Goal: Task Accomplishment & Management: Manage account settings

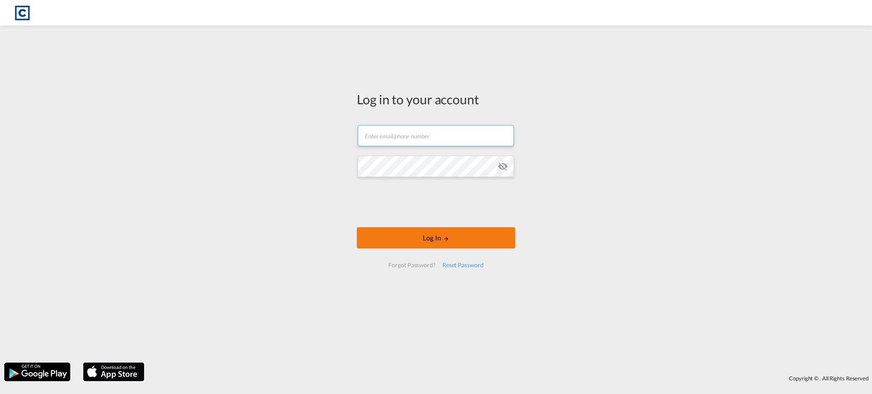
type input "[EMAIL_ADDRESS][DOMAIN_NAME]"
click at [441, 239] on button "Log In" at bounding box center [436, 237] width 158 height 21
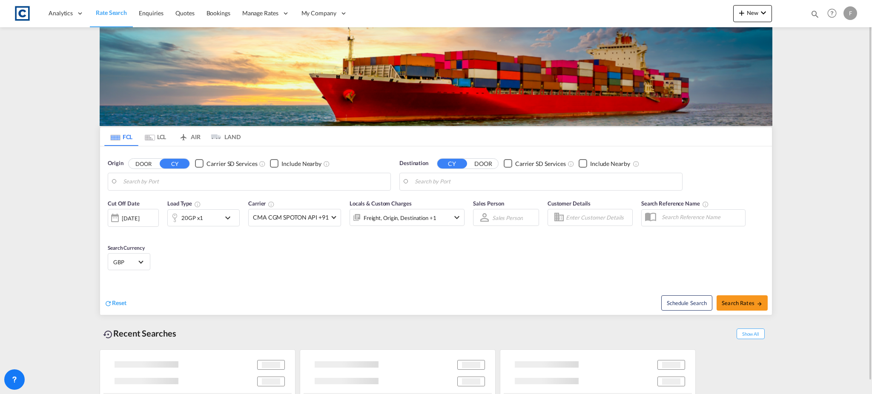
type input "GB-DT4, [GEOGRAPHIC_DATA]"
type input "[GEOGRAPHIC_DATA], HKHKG"
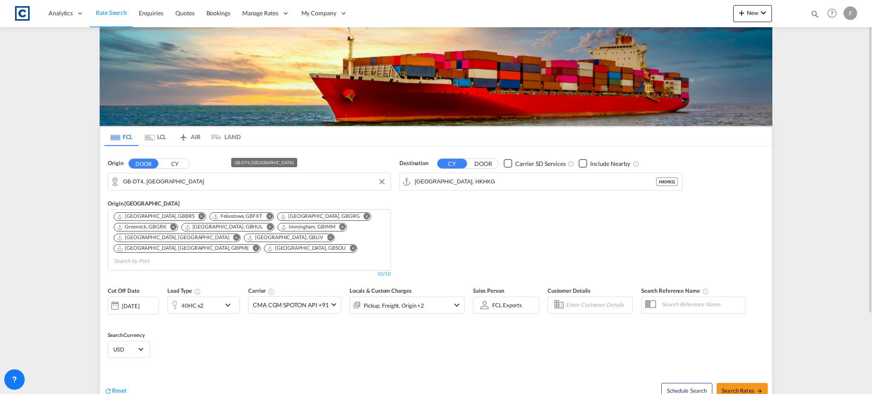
click at [166, 180] on input "GB-DT4, [GEOGRAPHIC_DATA]" at bounding box center [254, 181] width 263 height 13
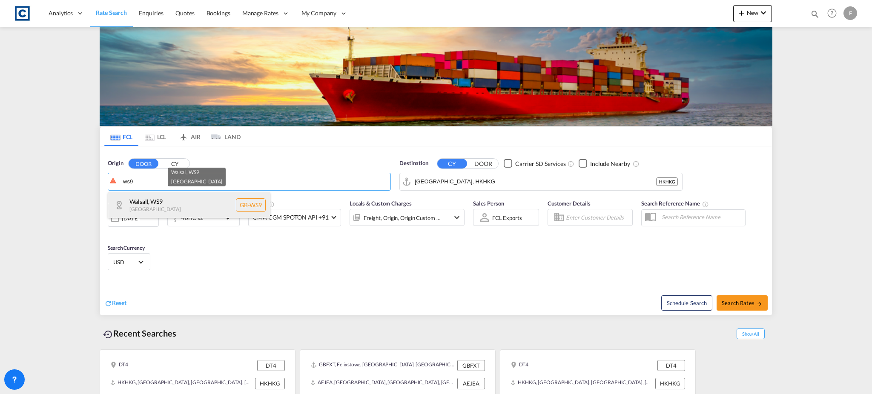
click at [162, 206] on div "Walsall , WS9 [GEOGRAPHIC_DATA] [GEOGRAPHIC_DATA]-WS9" at bounding box center [189, 205] width 162 height 26
type input "GB-WS9, Walsall"
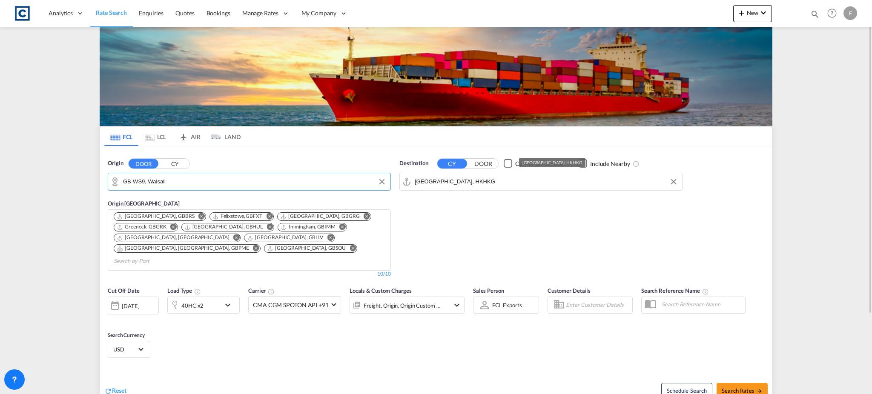
click at [447, 185] on input "[GEOGRAPHIC_DATA], HKHKG" at bounding box center [546, 181] width 263 height 13
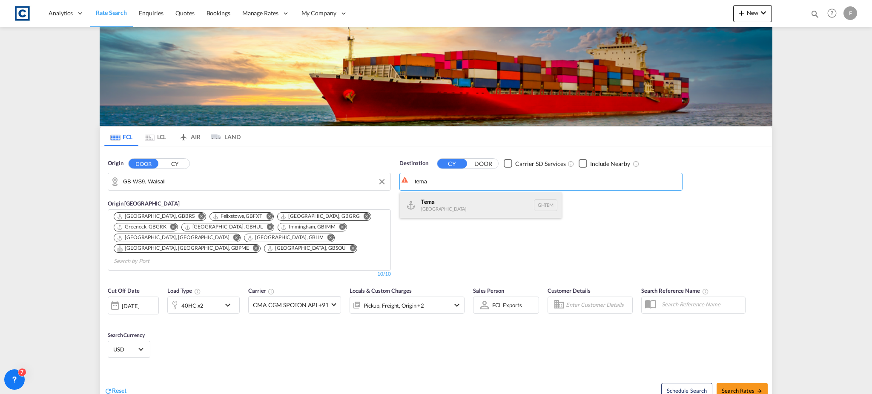
click at [453, 204] on div "Tema [GEOGRAPHIC_DATA] [GEOGRAPHIC_DATA]" at bounding box center [481, 205] width 162 height 26
type input "Tema, GHTEM"
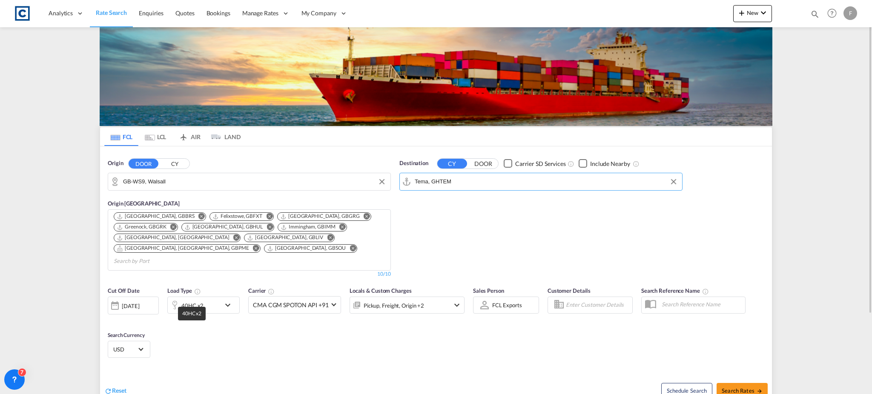
click at [192, 300] on div "40HC x2" at bounding box center [192, 306] width 22 height 12
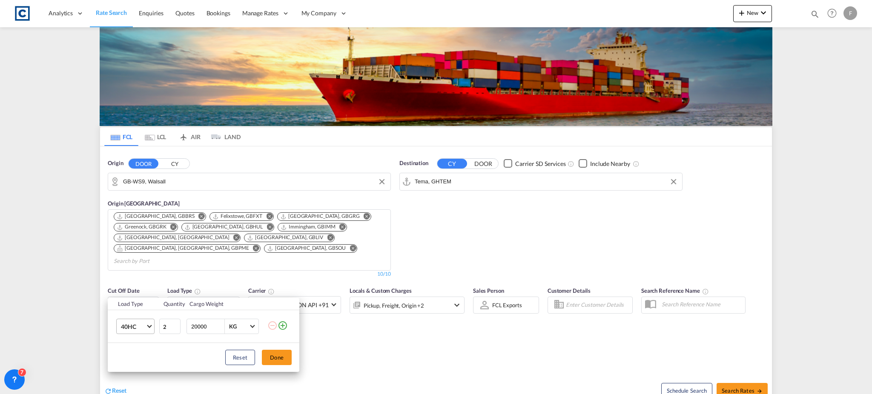
click at [145, 327] on span "40HC" at bounding box center [133, 327] width 25 height 9
click at [154, 282] on md-option "20GP" at bounding box center [143, 286] width 58 height 20
click at [176, 332] on input "2" at bounding box center [169, 326] width 21 height 15
type input "1"
click at [175, 328] on input "1" at bounding box center [169, 326] width 21 height 15
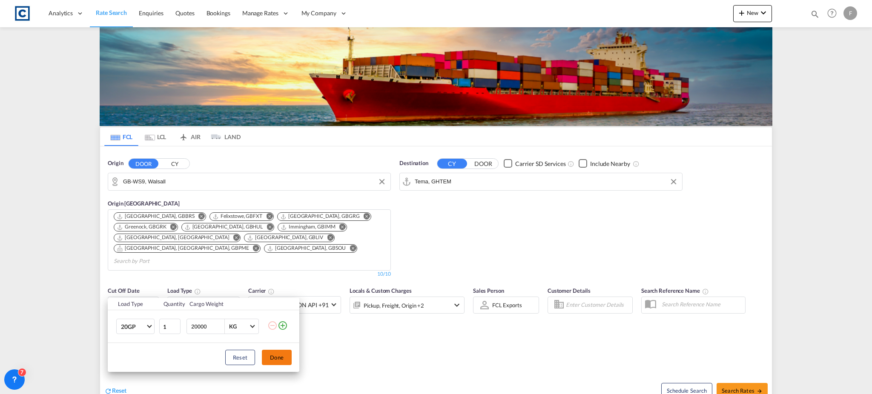
click at [273, 358] on button "Done" at bounding box center [277, 357] width 30 height 15
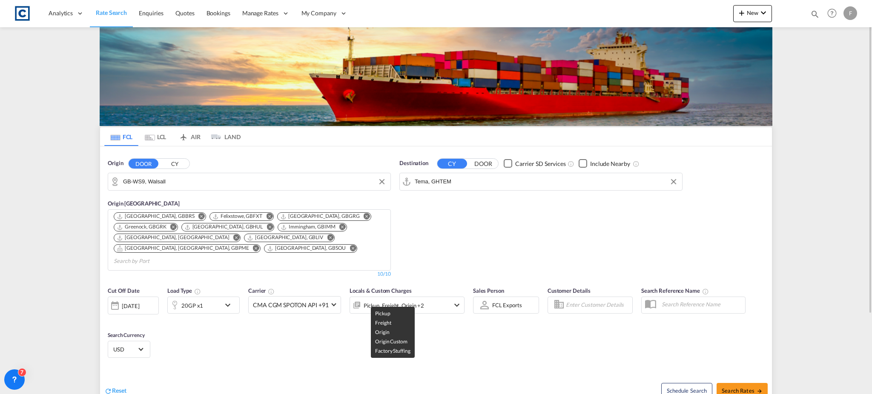
click at [401, 300] on div "Pickup, Freight, Origin +2" at bounding box center [394, 306] width 60 height 12
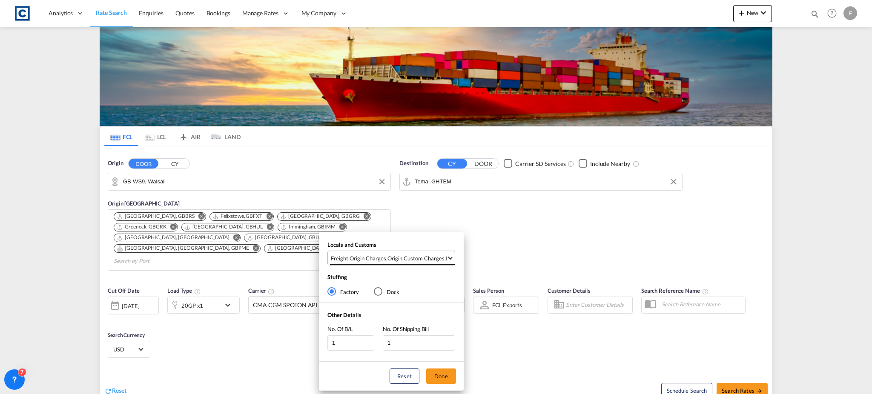
click at [406, 255] on div "Origin Custom Charges" at bounding box center [415, 259] width 57 height 8
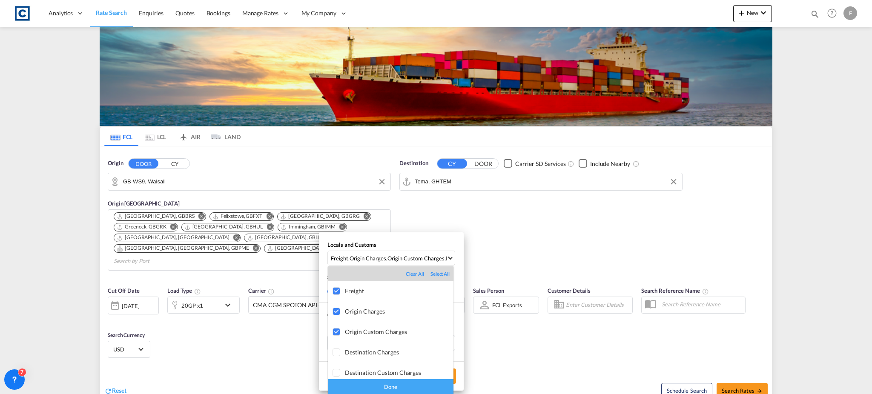
click at [386, 383] on div "Done" at bounding box center [391, 386] width 126 height 15
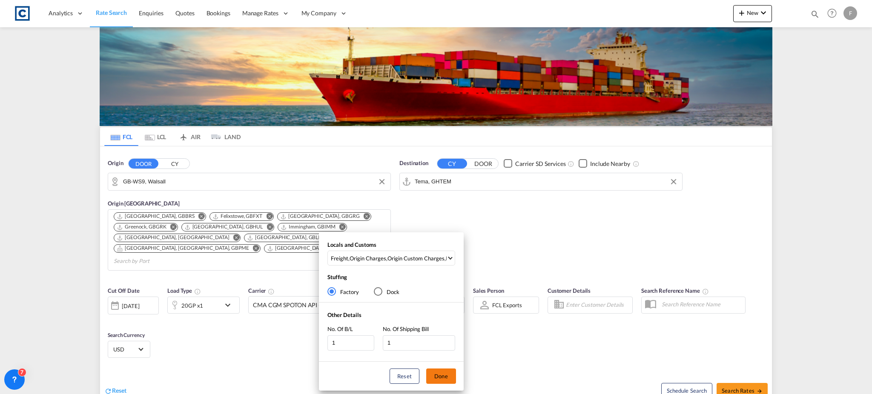
click at [447, 380] on button "Done" at bounding box center [441, 376] width 30 height 15
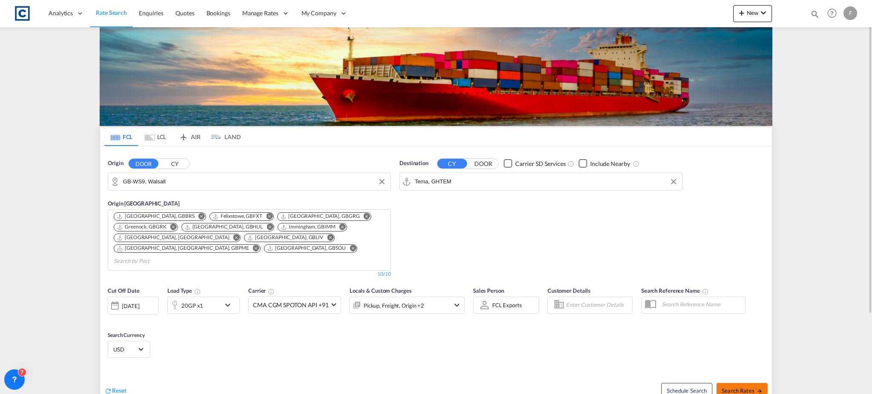
click at [734, 383] on button "Search Rates" at bounding box center [742, 390] width 51 height 15
type input "WS9 to GHTEM / [DATE]"
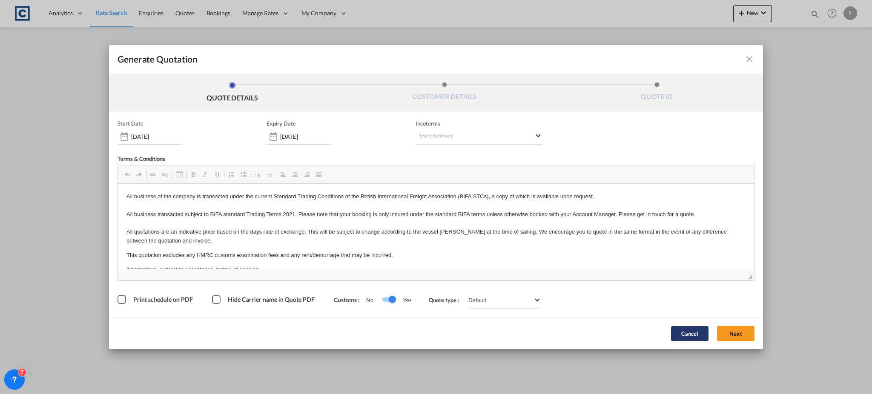
click at [739, 275] on span "◢" at bounding box center [436, 274] width 636 height 11
click at [734, 345] on div "Cancel Next" at bounding box center [713, 333] width 92 height 23
click at [737, 333] on button "Next" at bounding box center [735, 333] width 37 height 15
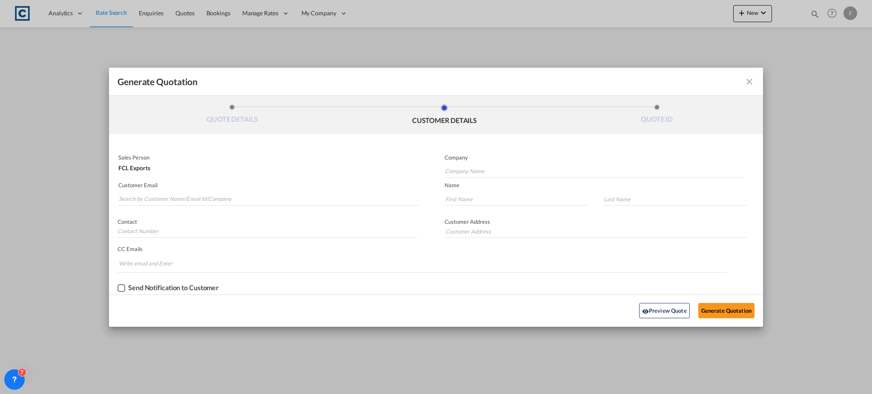
click at [287, 190] on md-autocomplete-wrap "Generate QuotationQUOTE ..." at bounding box center [268, 197] width 301 height 17
click at [267, 198] on input "Search by Customer Name/Email Id/Company" at bounding box center [269, 199] width 301 height 13
click at [214, 195] on input "Search by Customer Name/Email Id/Company" at bounding box center [269, 199] width 301 height 13
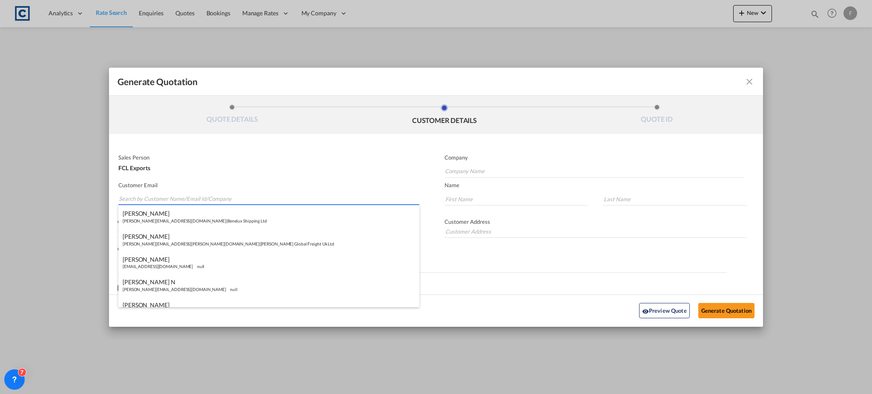
paste input "sales <[EMAIL_ADDRESS][DOMAIN_NAME]>"
drag, startPoint x: 133, startPoint y: 200, endPoint x: 50, endPoint y: 202, distance: 83.1
click at [50, 202] on div "Generate Quotation QUOTE DETAILS CUSTOMER DETAILS QUOTE ID Start Date [DATE] Ex…" at bounding box center [436, 197] width 872 height 394
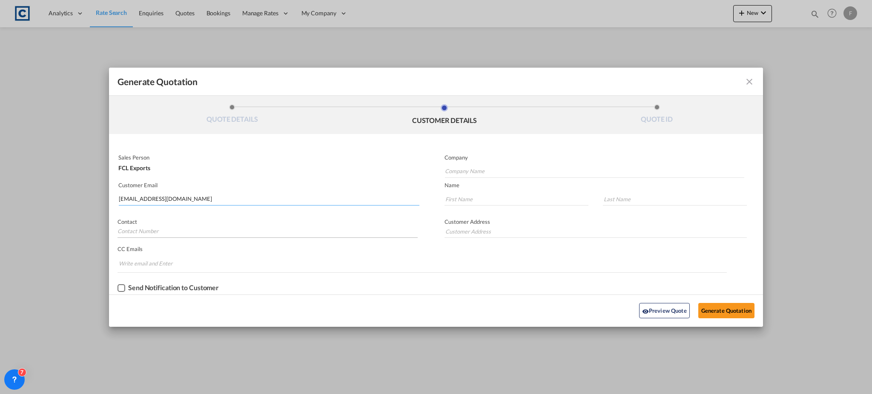
type input "[EMAIL_ADDRESS][DOMAIN_NAME]"
click at [186, 232] on input "Generate QuotationQUOTE ..." at bounding box center [268, 231] width 300 height 13
paste input "sales <[EMAIL_ADDRESS][DOMAIN_NAME]>"
type input "sales <[EMAIL_ADDRESS][DOMAIN_NAME]>"
click at [475, 168] on input "Company Name" at bounding box center [594, 171] width 299 height 13
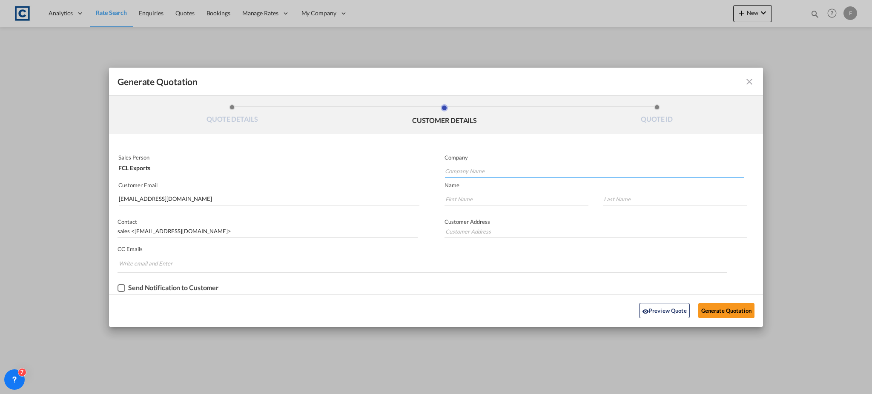
paste input "sales <[EMAIL_ADDRESS][DOMAIN_NAME]>"
drag, startPoint x: 476, startPoint y: 173, endPoint x: 345, endPoint y: 181, distance: 131.4
click at [345, 181] on div "Sales Person FCL Exports Company sales <[EMAIL_ADDRESS][DOMAIN_NAME]> Customer …" at bounding box center [436, 222] width 654 height 143
click at [512, 174] on input "[DOMAIN_NAME]>" at bounding box center [594, 171] width 299 height 13
type input "hapsglobalgh"
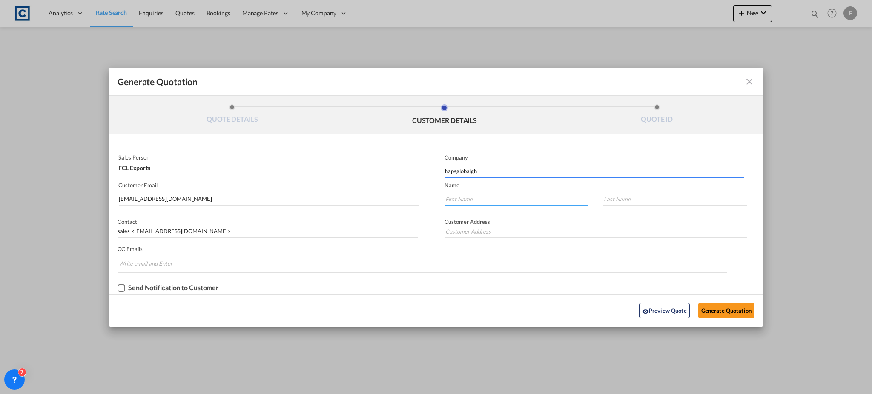
click at [476, 200] on input "Generate QuotationQUOTE ..." at bounding box center [516, 199] width 144 height 13
type input "."
drag, startPoint x: 635, startPoint y: 195, endPoint x: 640, endPoint y: 200, distance: 6.9
click at [635, 195] on input "Generate QuotationQUOTE ..." at bounding box center [675, 199] width 144 height 13
type input "."
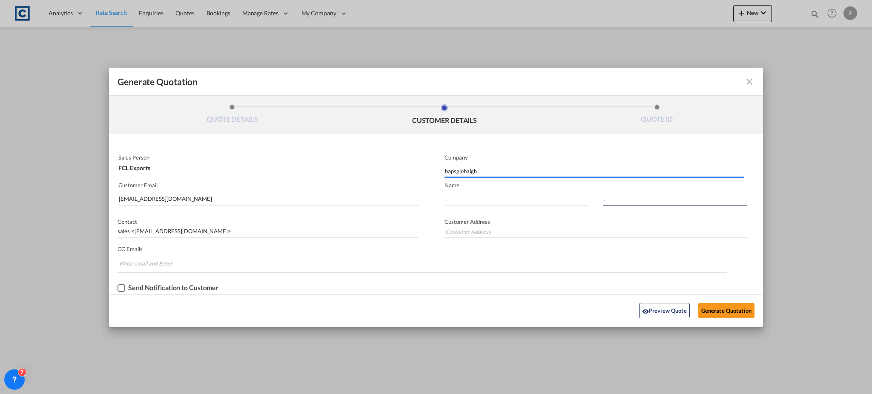
click at [717, 301] on div "Preview Quote Generate Quotation" at bounding box center [435, 310] width 645 height 23
click at [720, 305] on button "Generate Quotation" at bounding box center [726, 310] width 56 height 15
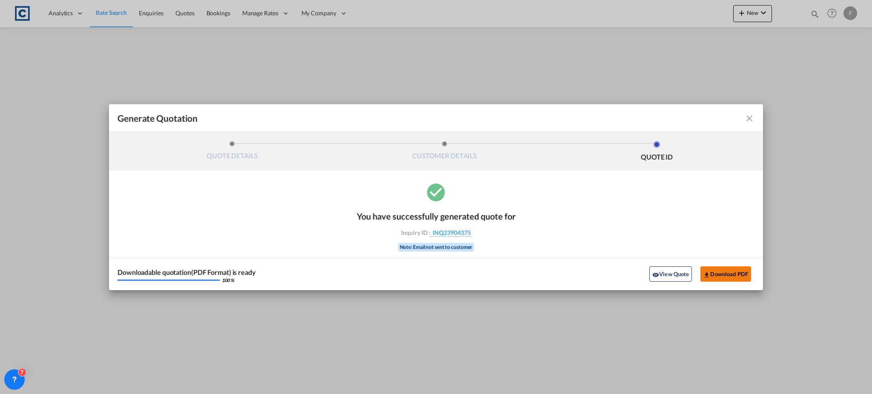
click at [719, 276] on button "Download PDF" at bounding box center [725, 274] width 51 height 15
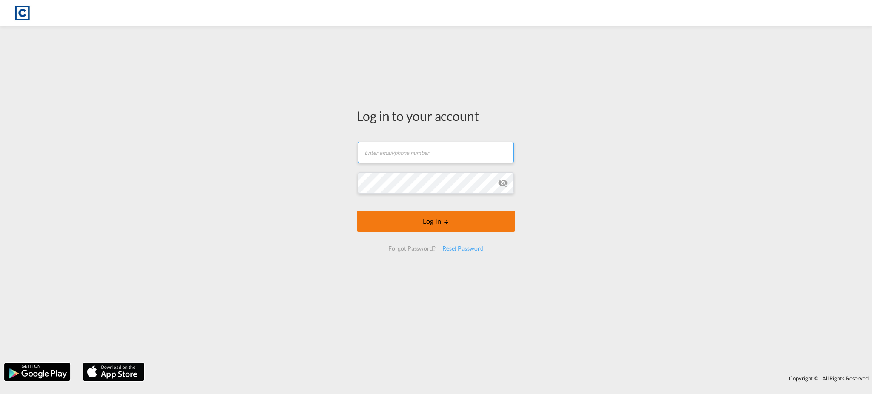
type input "[EMAIL_ADDRESS][DOMAIN_NAME]"
click at [455, 228] on button "Log In" at bounding box center [436, 221] width 158 height 21
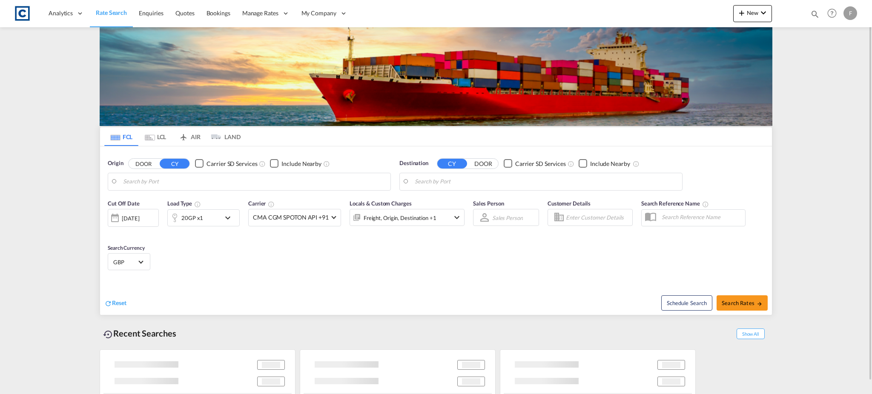
type input "GB-WS9, Walsall"
type input "Tema, GHTEM"
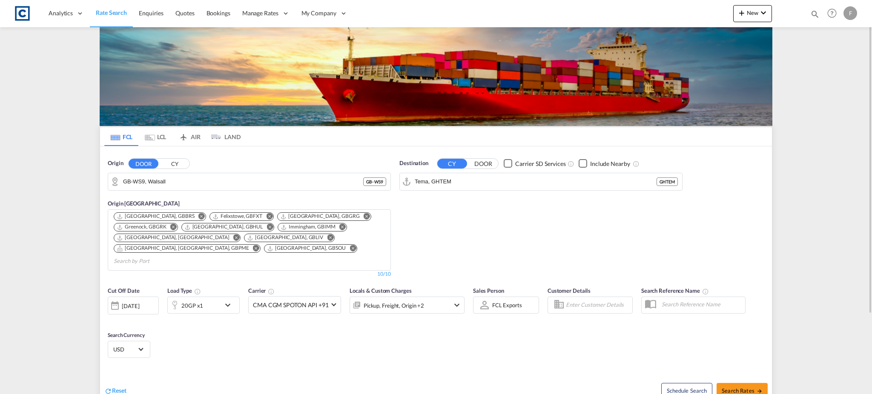
click at [171, 160] on button "CY" at bounding box center [175, 164] width 30 height 10
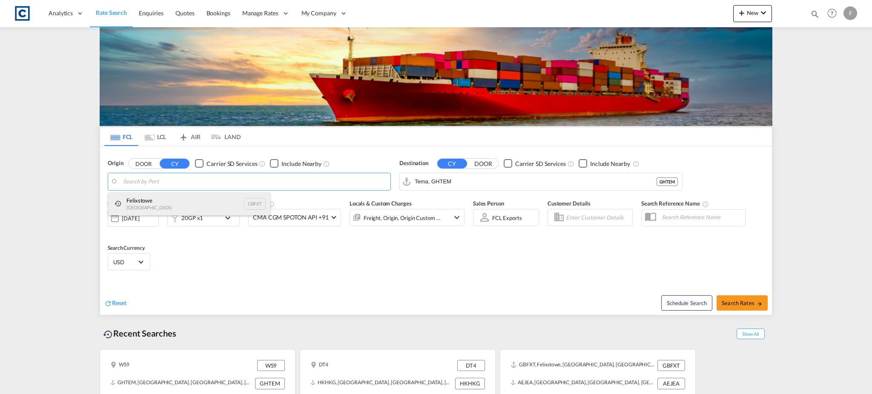
click at [154, 202] on div "Felixstowe United Kingdom GBFXT" at bounding box center [189, 203] width 162 height 23
type input "Felixstowe, GBFXT"
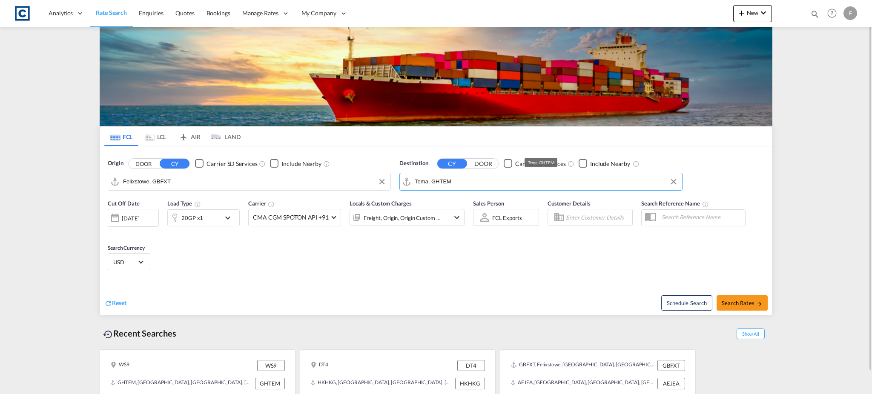
click at [451, 183] on input "Tema, GHTEM" at bounding box center [546, 181] width 263 height 13
click at [456, 205] on div "Jebel Ali United Arab Emirates AEJEA" at bounding box center [481, 205] width 162 height 26
type input "Jebel Ali, AEJEA"
click at [275, 162] on div "Checkbox No Ink" at bounding box center [274, 163] width 9 height 9
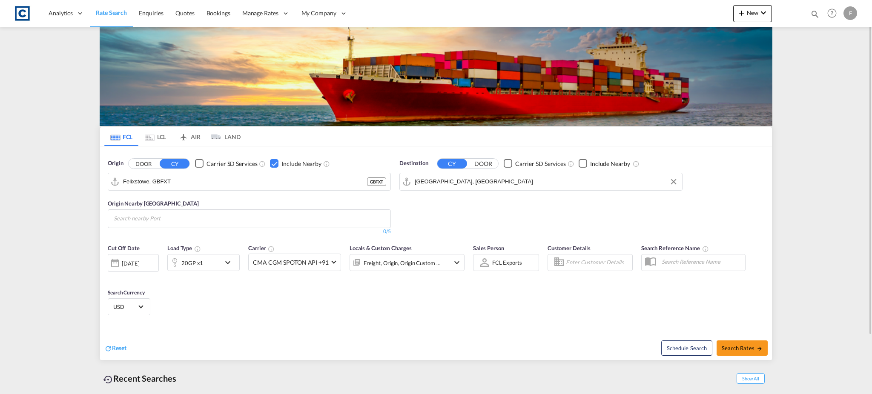
click at [198, 224] on md-chips-wrap "Chips container with autocompletion. Enter the text area, type text to search, …" at bounding box center [155, 218] width 86 height 16
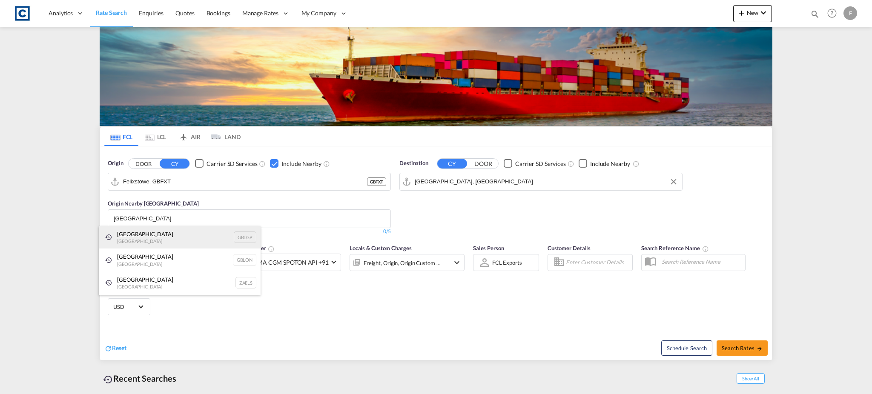
type input "london"
click at [159, 235] on div "London Gateway Port United Kingdom GBLGP" at bounding box center [180, 237] width 162 height 23
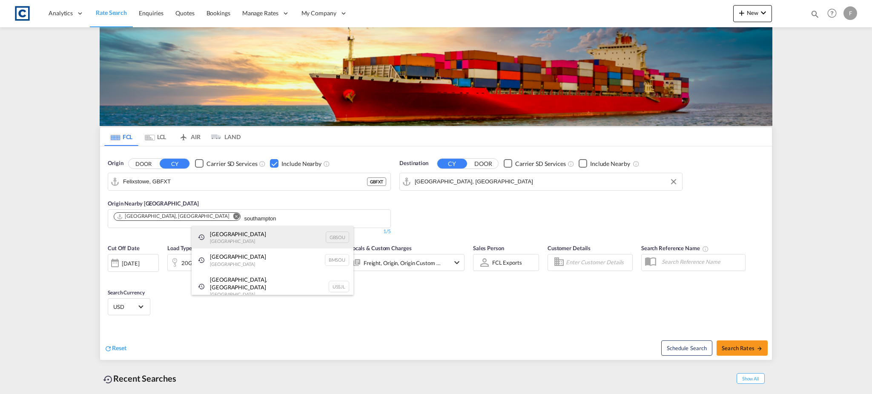
type input "southampton"
click at [248, 232] on div "Southampton United Kingdom GBSOU" at bounding box center [273, 237] width 162 height 23
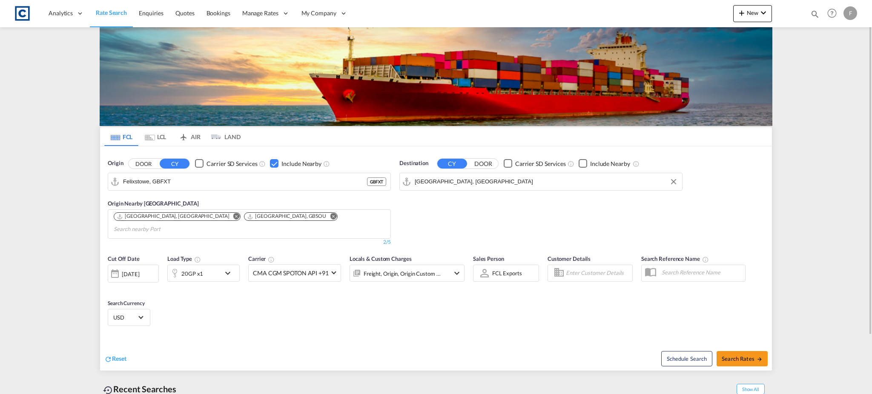
click at [210, 265] on div "20GP x1" at bounding box center [194, 273] width 53 height 17
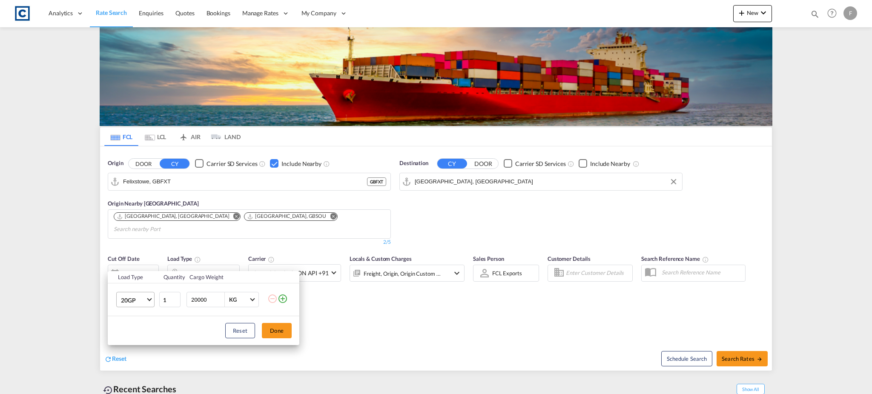
click at [137, 300] on span "20GP" at bounding box center [133, 300] width 25 height 9
click at [134, 332] on div "40HC" at bounding box center [129, 332] width 16 height 9
click at [278, 333] on button "Done" at bounding box center [277, 330] width 30 height 15
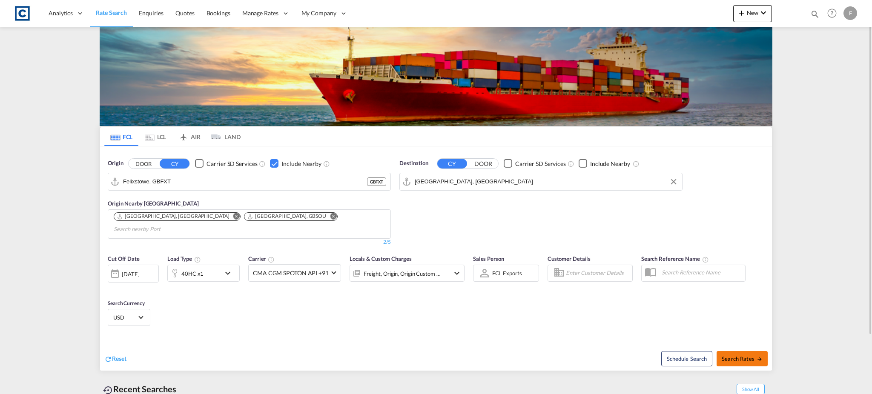
click at [750, 356] on span "Search Rates" at bounding box center [742, 359] width 41 height 7
type input "GBFXT to AEJEA / 9 Sep 2025"
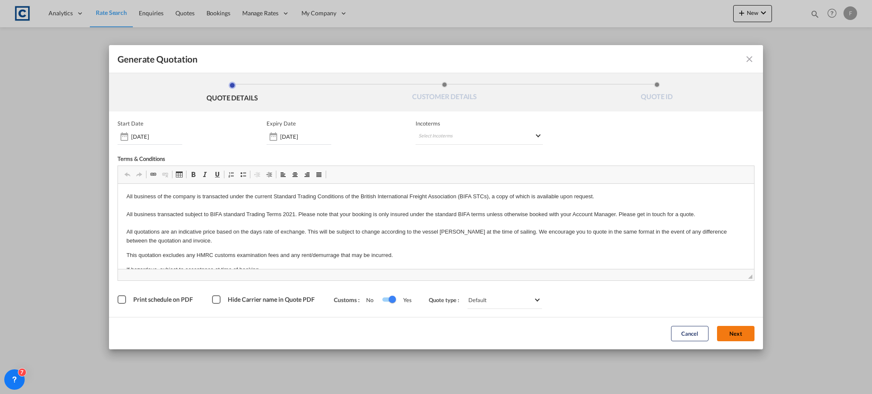
click at [733, 332] on button "Next" at bounding box center [735, 333] width 37 height 15
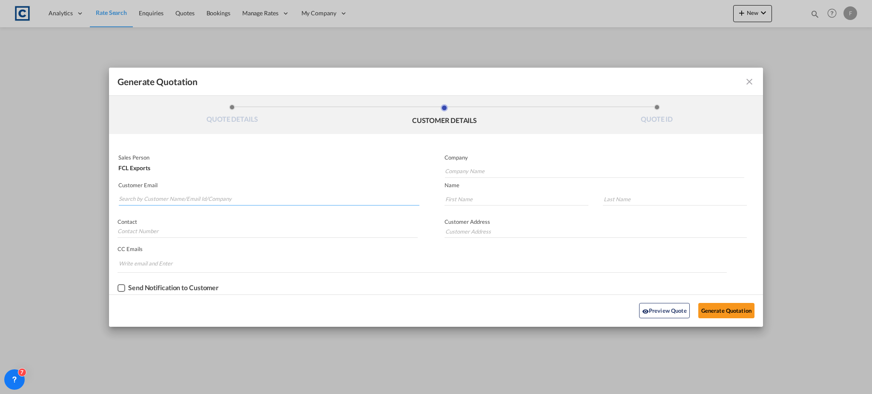
click at [195, 200] on input "Search by Customer Name/Email Id/Company" at bounding box center [269, 199] width 301 height 13
paste input "Mousumi - CSS Dubai <mousumi@cssdubai.com>"
drag, startPoint x: 172, startPoint y: 202, endPoint x: 63, endPoint y: 204, distance: 109.4
click at [63, 206] on div "Generate Quotation QUOTE DETAILS CUSTOMER DETAILS QUOTE ID Start Date 09 Sep 20…" at bounding box center [436, 197] width 872 height 394
click at [218, 201] on input "mousumi@cssdubai.com" at bounding box center [269, 199] width 301 height 13
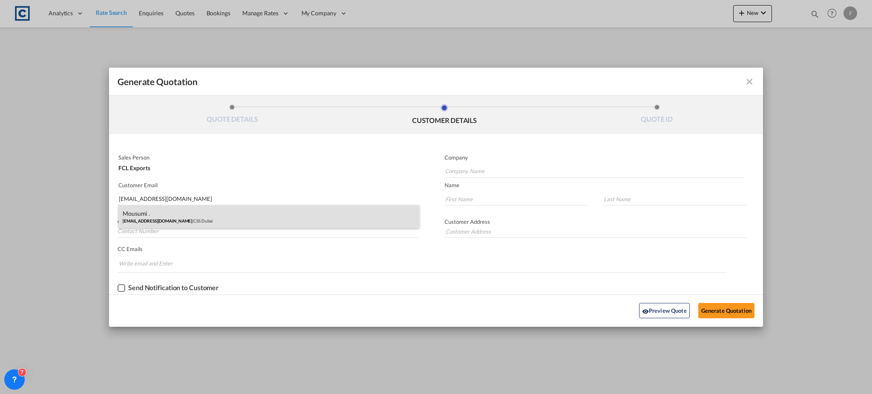
type input "mousumi@cssdubai.com"
click at [191, 211] on div "Mousumi . mousumi@cssdubai.com | CSS Dubai" at bounding box center [268, 216] width 301 height 23
type input "CSS Dubai"
type input "Mousumi"
type input "."
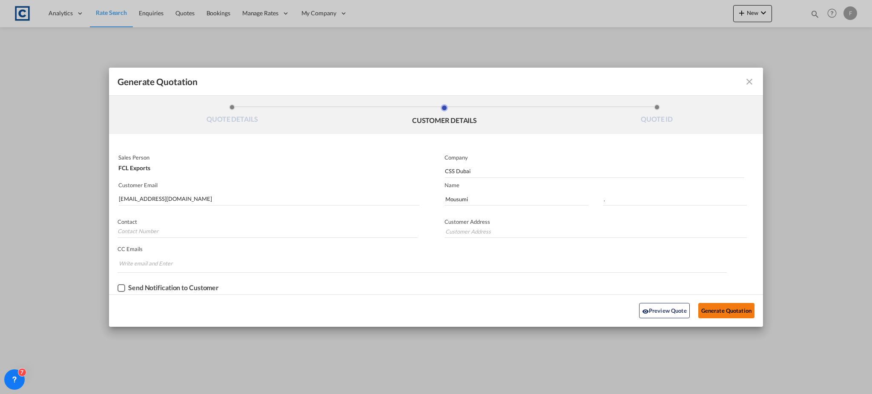
click at [726, 314] on button "Generate Quotation" at bounding box center [726, 310] width 56 height 15
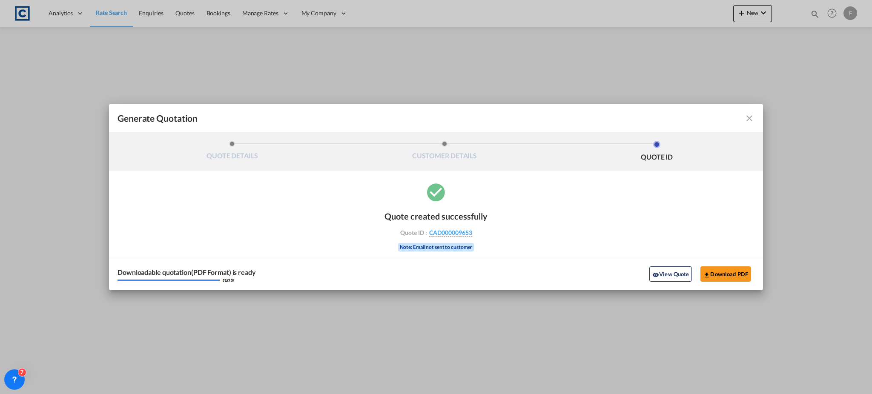
click at [717, 264] on div "Downloadable quotation(PDF Format) is ready 100 % View Quote Download PDF" at bounding box center [436, 274] width 654 height 32
click at [717, 273] on button "Download PDF" at bounding box center [725, 274] width 51 height 15
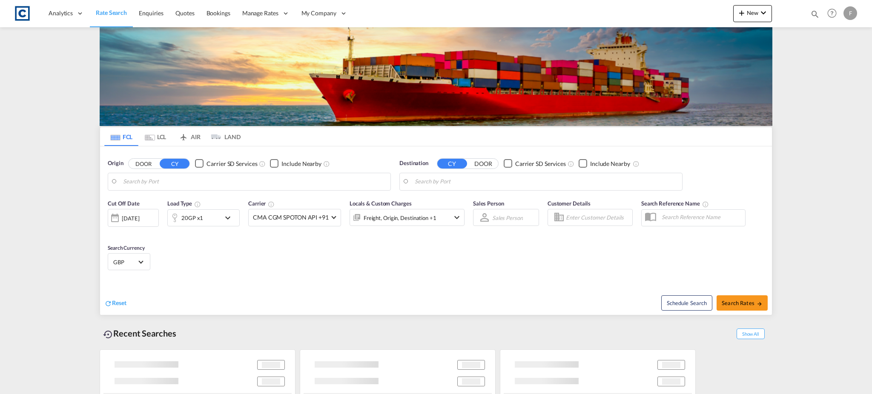
type input "Felixstowe, GBFXT"
type input "[GEOGRAPHIC_DATA], [GEOGRAPHIC_DATA]"
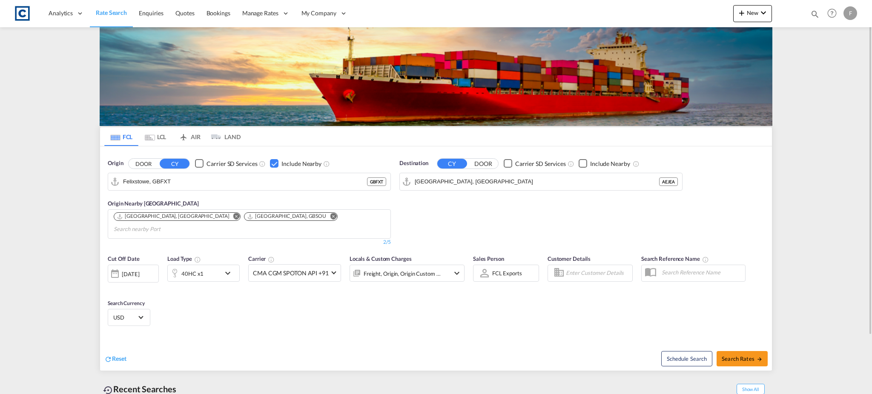
click at [815, 12] on md-icon "icon-magnify" at bounding box center [814, 13] width 9 height 9
drag, startPoint x: 679, startPoint y: 13, endPoint x: 680, endPoint y: 20, distance: 6.9
click at [679, 13] on select "Bookings Quotes Enquiries" at bounding box center [679, 13] width 40 height 15
select select "Quotes"
click at [659, 6] on select "Bookings Quotes Enquiries" at bounding box center [679, 13] width 40 height 15
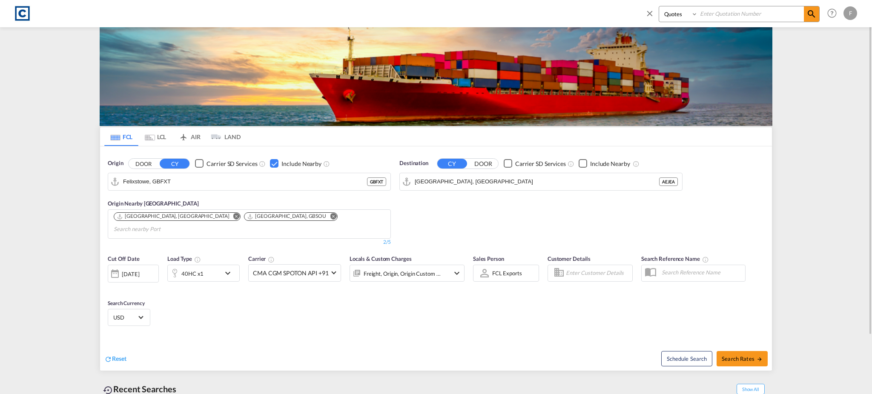
click at [731, 12] on input at bounding box center [751, 13] width 106 height 15
paste input "CAD000009654"
type input "CAD000009654"
click at [812, 17] on md-icon "icon-magnify" at bounding box center [811, 14] width 10 height 10
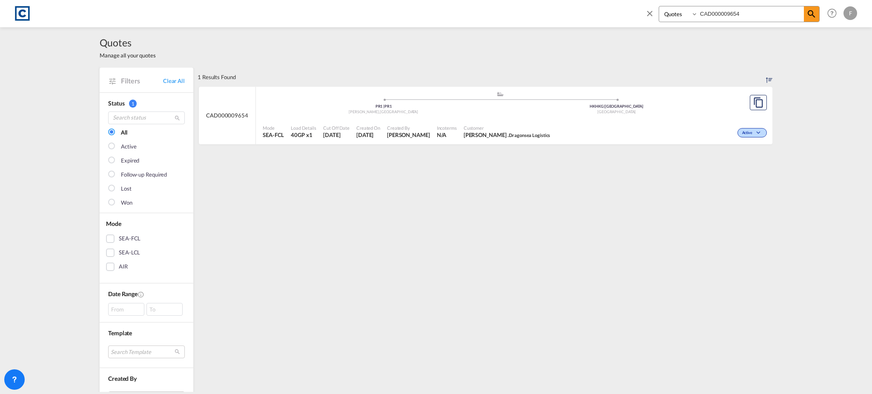
click at [754, 135] on md-icon "icon-chevron-down" at bounding box center [759, 133] width 10 height 5
click at [742, 171] on span "Won" at bounding box center [735, 169] width 22 height 9
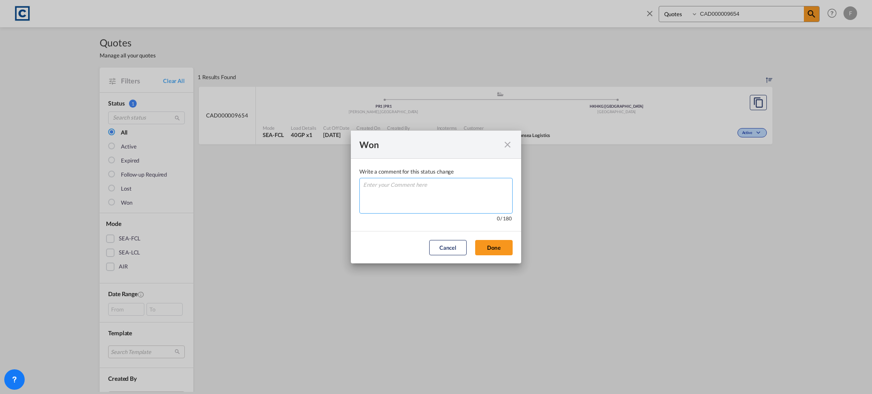
click at [460, 201] on textarea "Write a comment ..." at bounding box center [435, 196] width 153 height 36
type textarea "W"
click at [496, 252] on button "Done" at bounding box center [493, 247] width 37 height 15
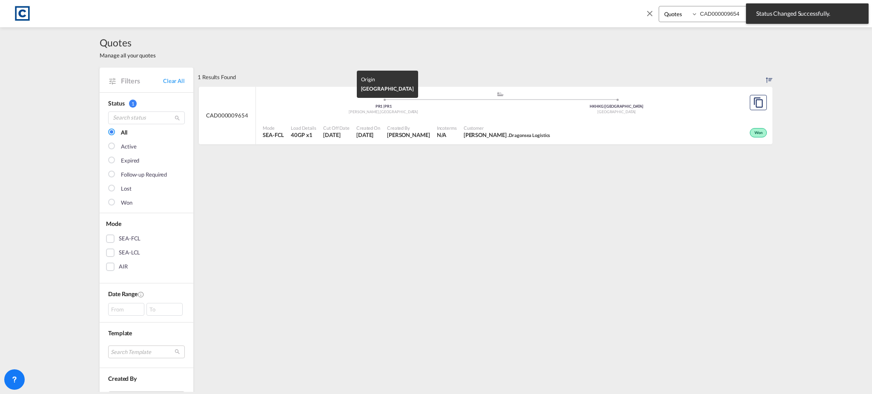
click at [336, 107] on div "PR1 | PR1" at bounding box center [383, 107] width 233 height 6
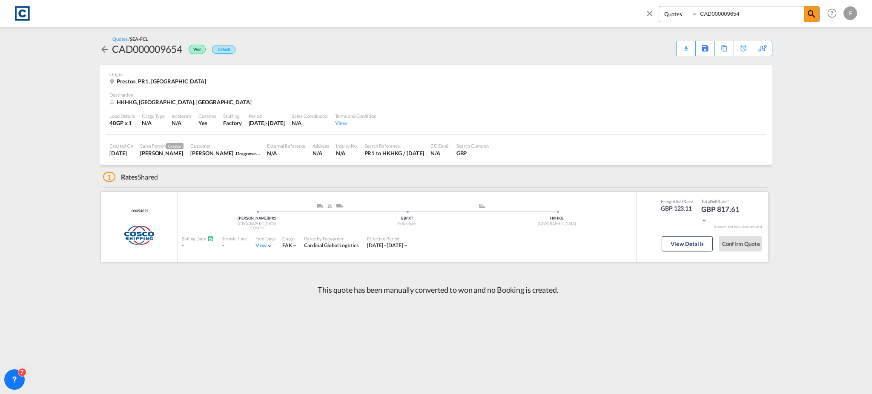
click at [140, 208] on div "00054821 COSCO added by you" at bounding box center [139, 227] width 77 height 70
copy span "00054821"
click at [679, 252] on div "View Details" at bounding box center [687, 246] width 51 height 24
click at [680, 244] on button "View Details" at bounding box center [687, 243] width 51 height 15
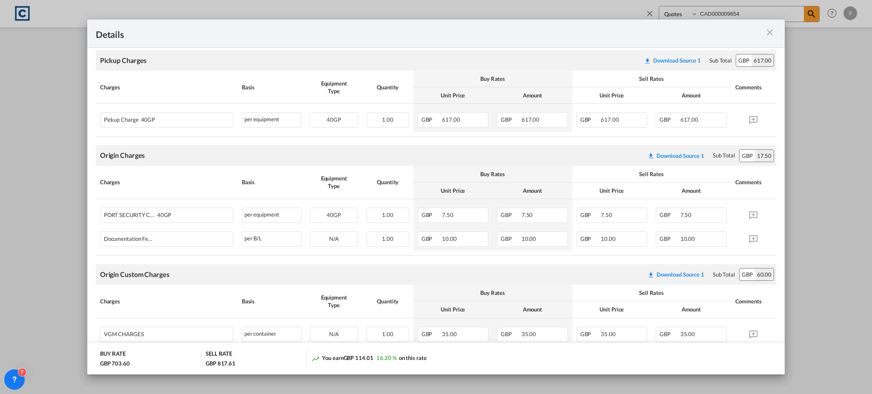
scroll to position [358, 0]
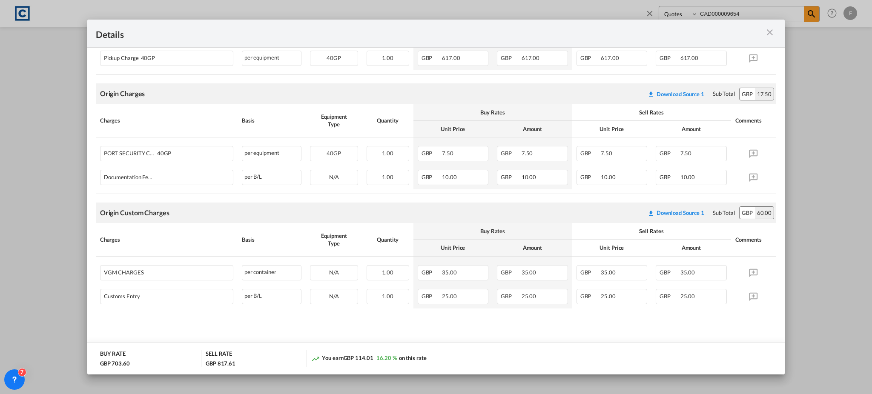
click at [769, 34] on md-icon "icon-close m-3 fg-AAA8AD cursor" at bounding box center [770, 32] width 10 height 10
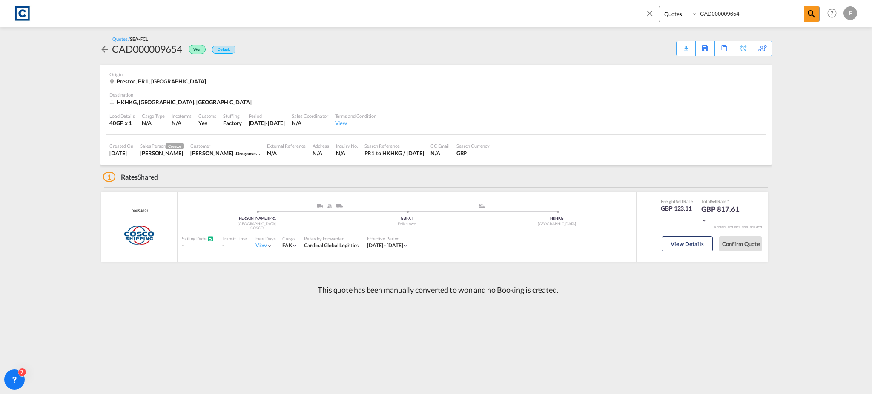
click at [812, 95] on md-content "Bookings Quotes Enquiries CAD000009654 Help Resources Product Release F My Prof…" at bounding box center [436, 197] width 872 height 394
